Goal: Task Accomplishment & Management: Complete application form

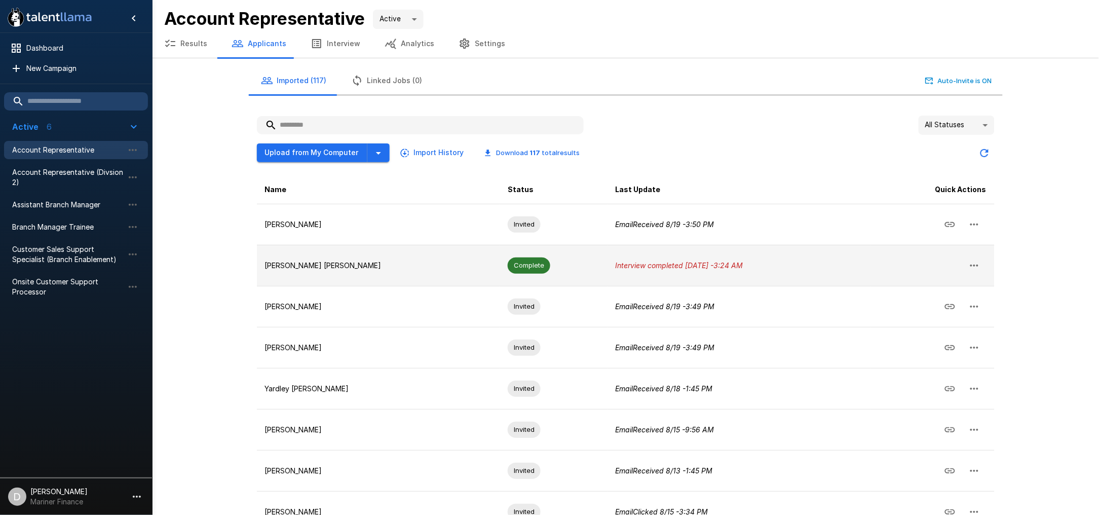
click at [402, 263] on p "[PERSON_NAME] [PERSON_NAME]" at bounding box center [378, 266] width 227 height 10
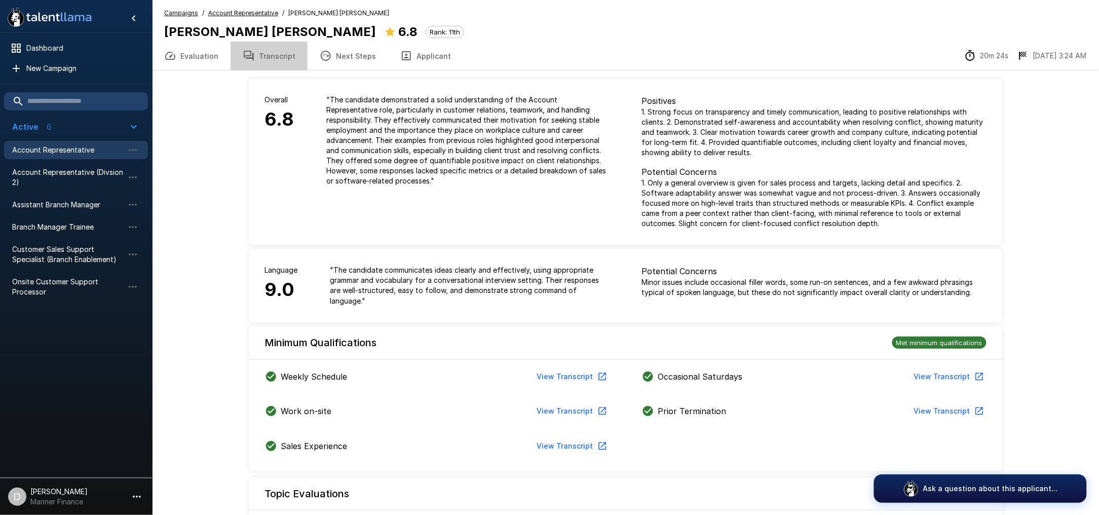
click at [269, 53] on button "Transcript" at bounding box center [269, 56] width 77 height 28
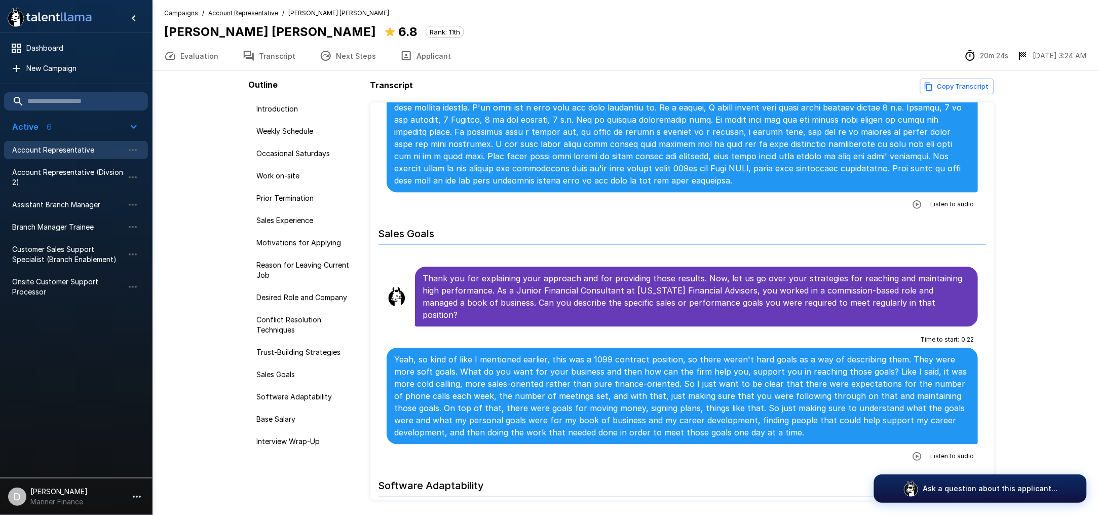
scroll to position [2162, 0]
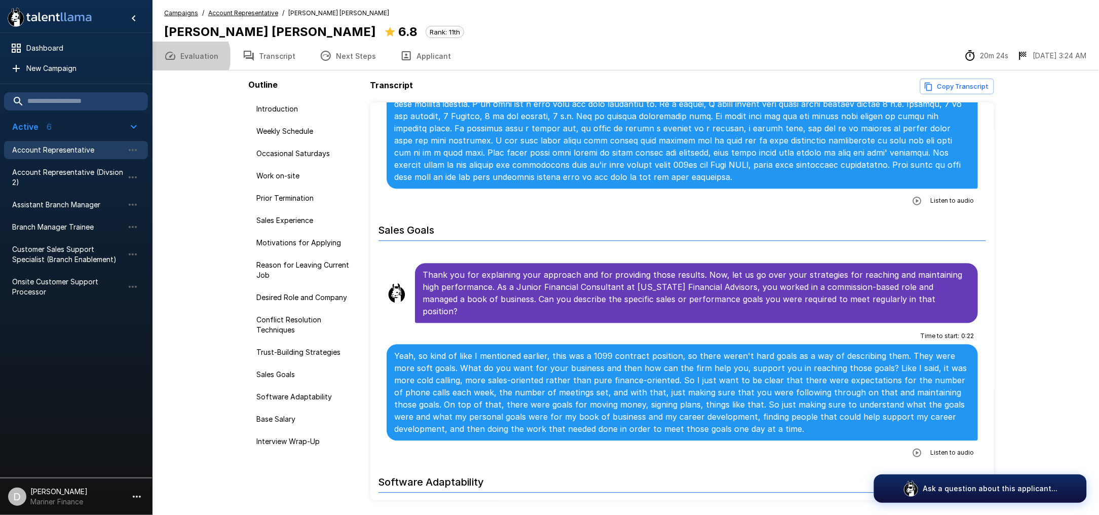
click at [188, 57] on button "Evaluation" at bounding box center [191, 56] width 79 height 28
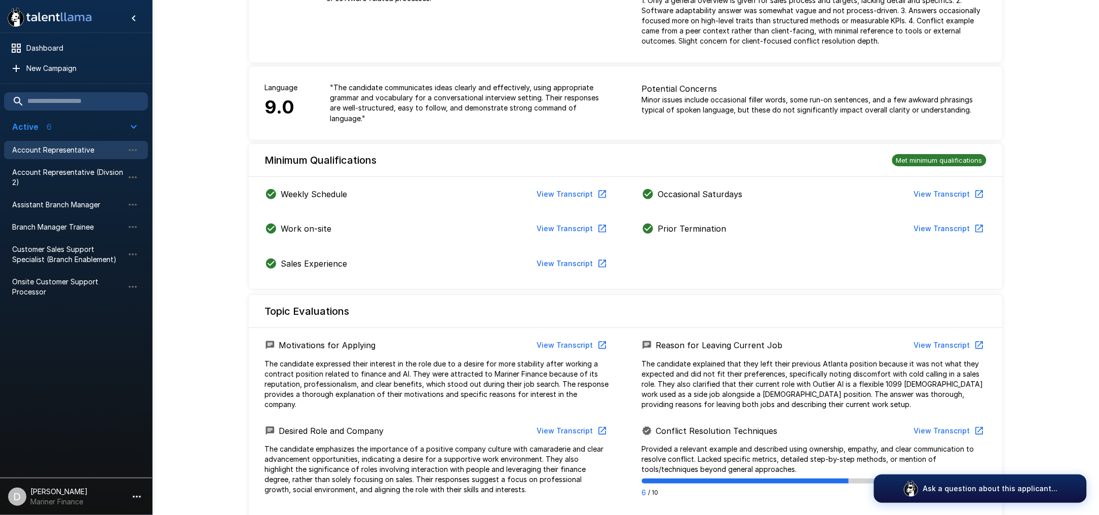
scroll to position [203, 0]
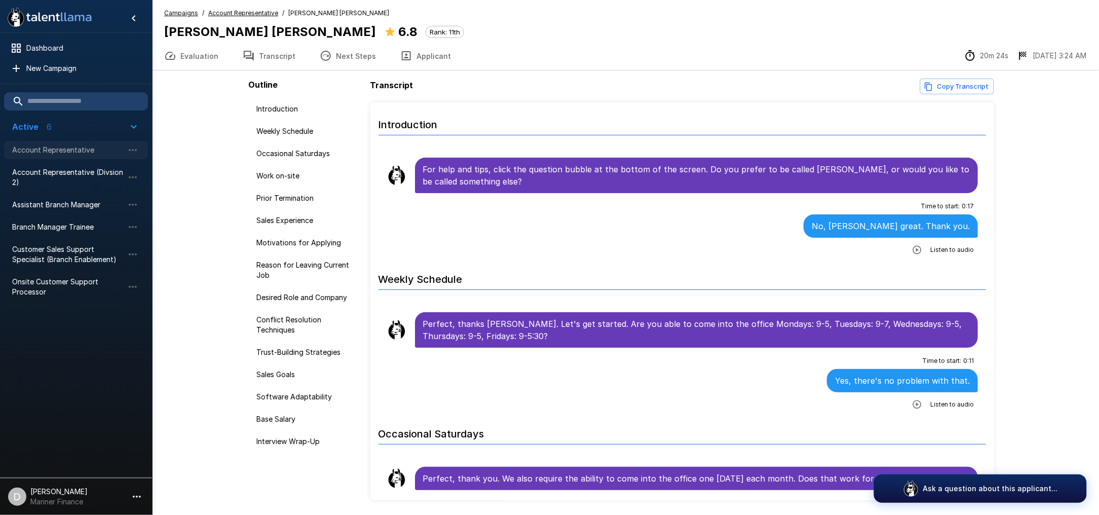
click at [63, 153] on span "Account Representative" at bounding box center [68, 150] width 112 height 10
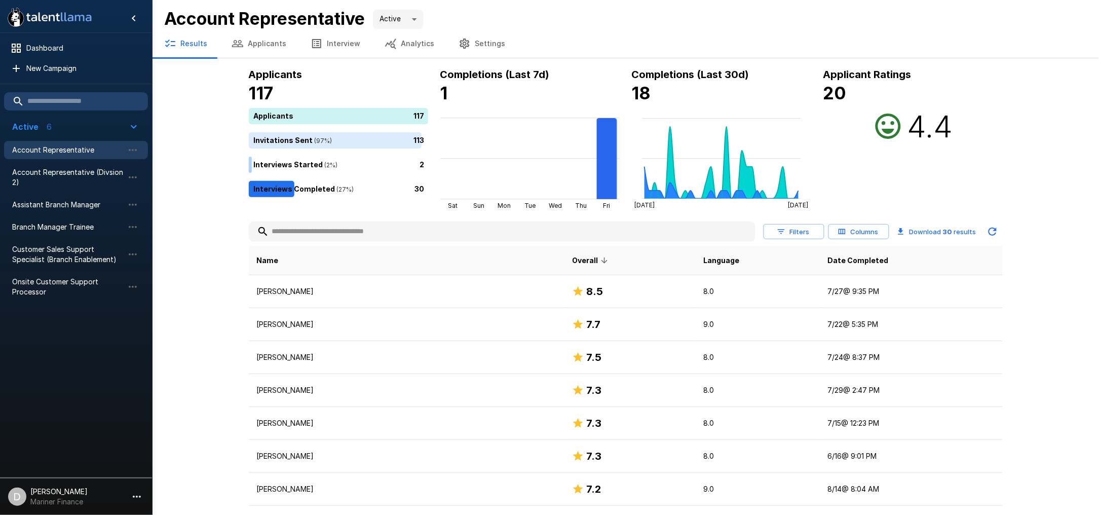
click at [237, 41] on icon "button" at bounding box center [237, 43] width 11 height 7
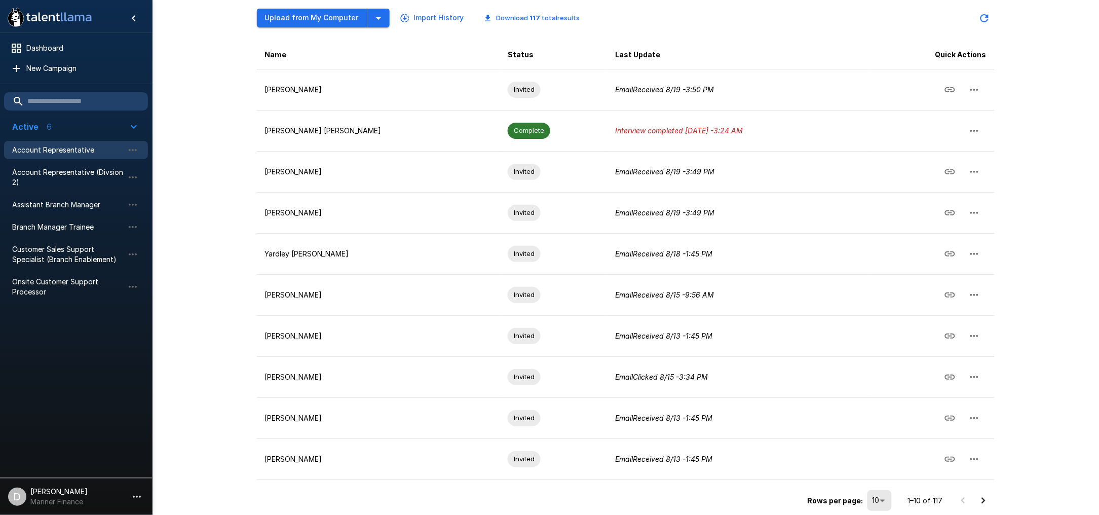
scroll to position [141, 0]
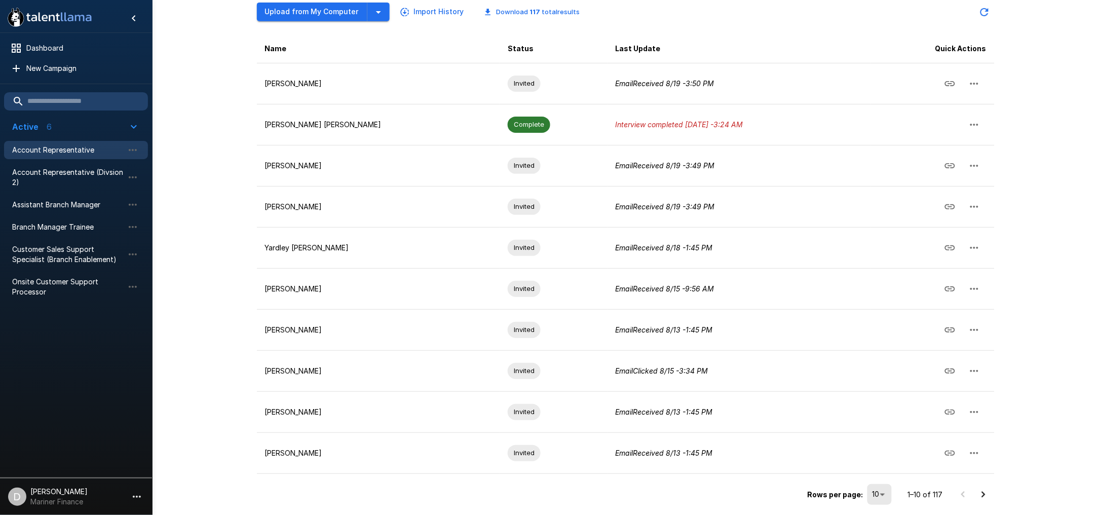
click at [986, 496] on icon "Go to next page" at bounding box center [984, 495] width 12 height 12
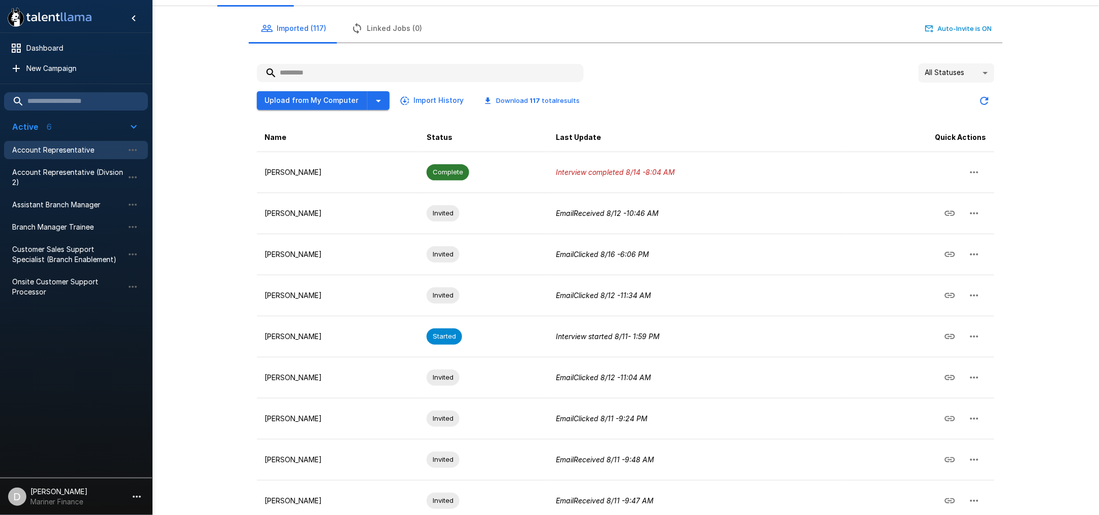
scroll to position [0, 0]
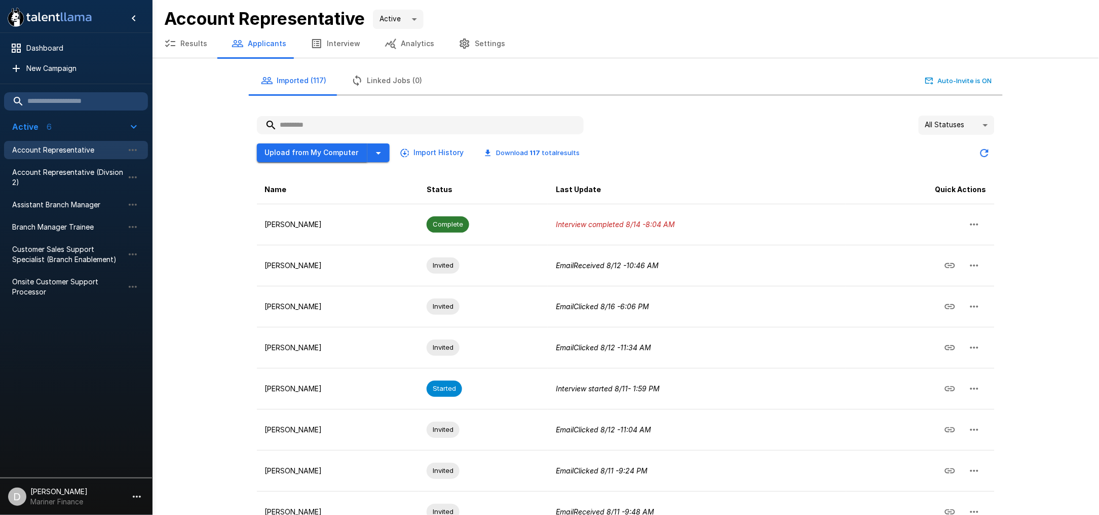
click at [321, 149] on button "Upload from My Computer" at bounding box center [312, 152] width 111 height 19
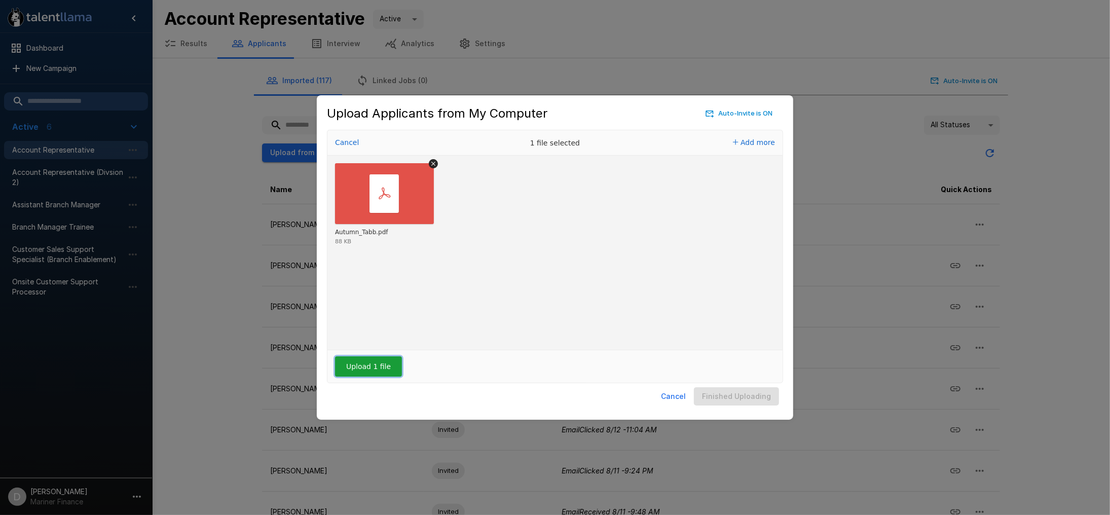
click at [372, 368] on button "Upload 1 file" at bounding box center [368, 366] width 67 height 20
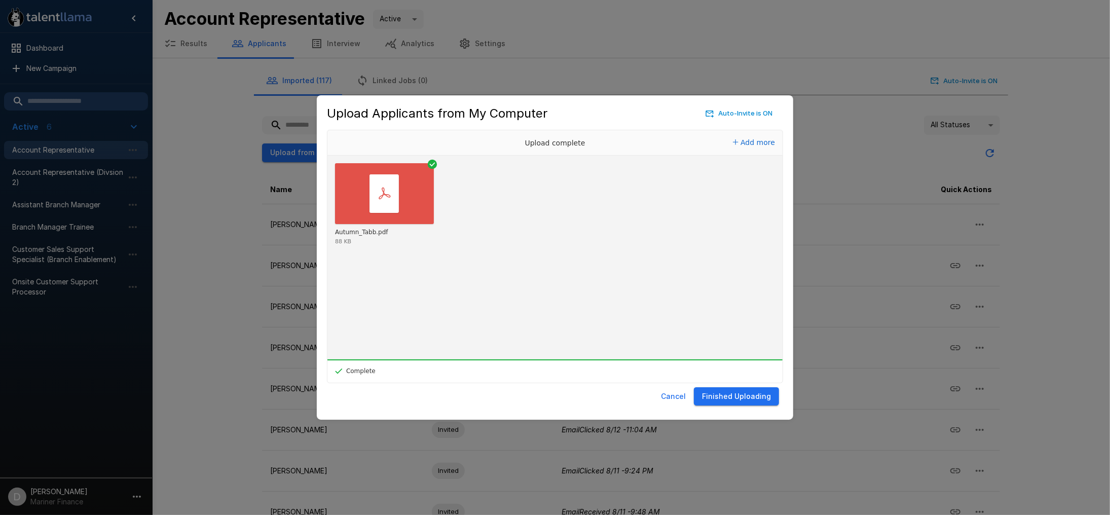
click at [749, 398] on button "Finished Uploading" at bounding box center [736, 396] width 85 height 19
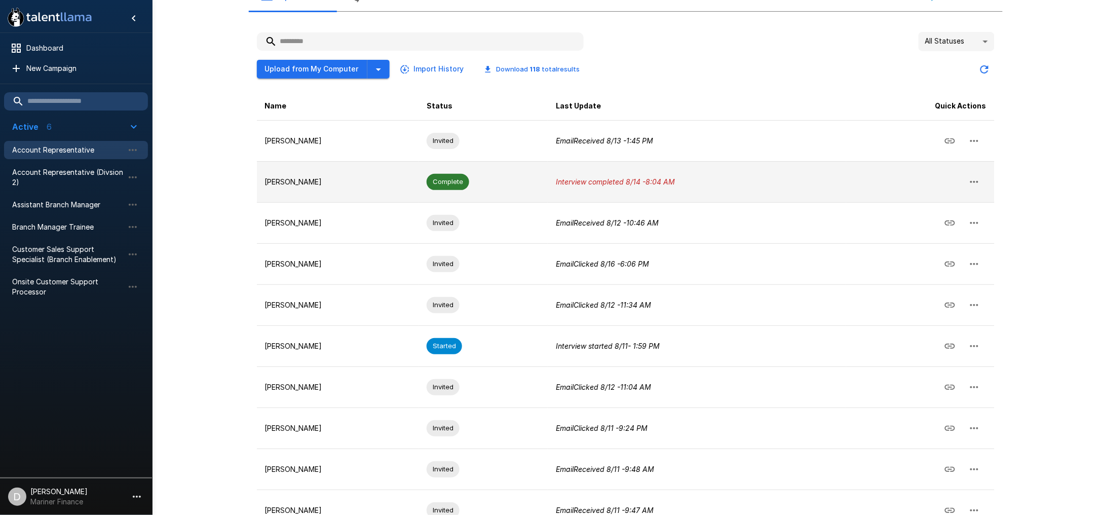
scroll to position [141, 0]
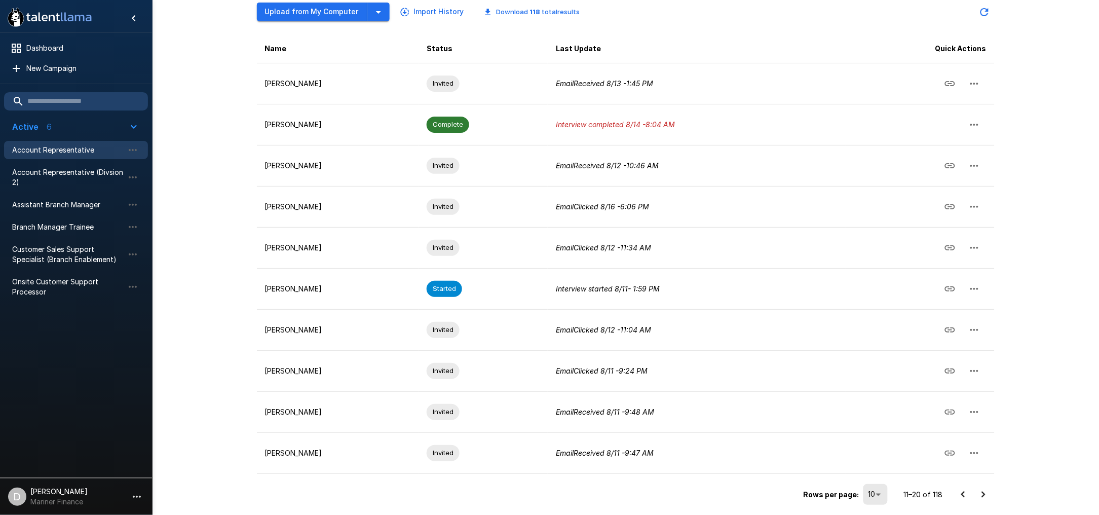
click at [962, 494] on icon "Go to previous page" at bounding box center [963, 495] width 12 height 12
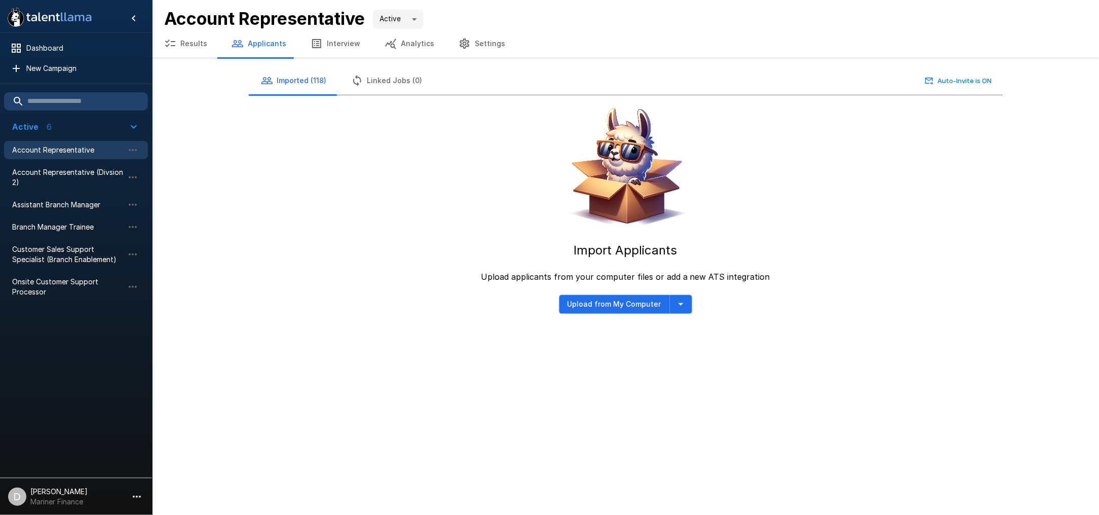
scroll to position [0, 0]
